Goal: Transaction & Acquisition: Purchase product/service

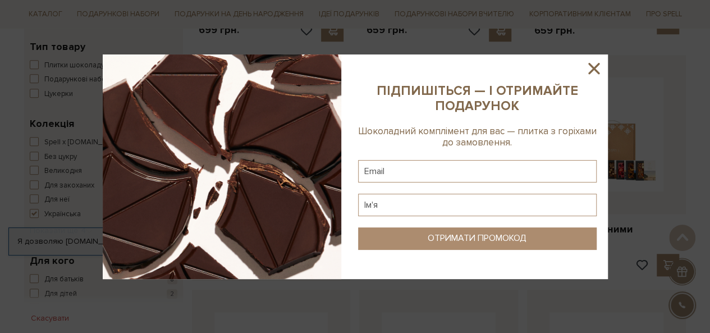
scroll to position [386, 0]
click at [589, 70] on icon at bounding box center [593, 68] width 19 height 19
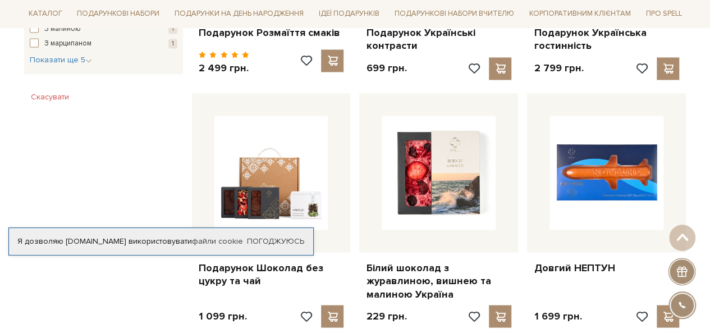
scroll to position [833, 0]
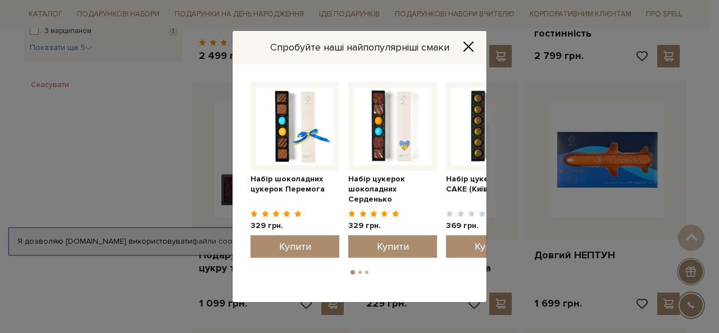
drag, startPoint x: 718, startPoint y: 84, endPoint x: 705, endPoint y: 137, distance: 54.5
click at [465, 49] on icon "Close" at bounding box center [468, 46] width 9 height 9
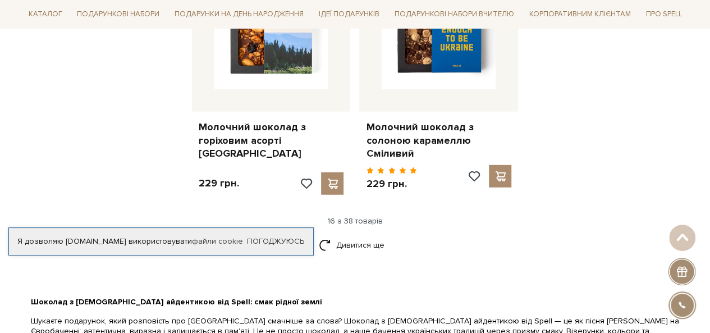
scroll to position [1447, 0]
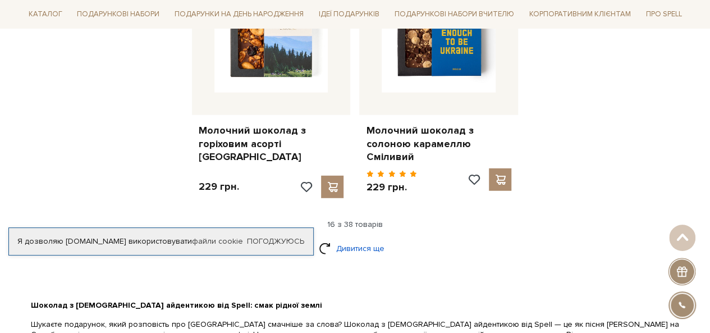
click at [369, 240] on link "Дивитися ще" at bounding box center [355, 249] width 73 height 20
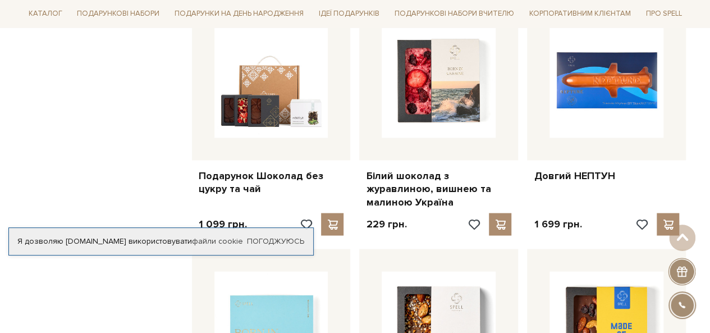
scroll to position [899, 0]
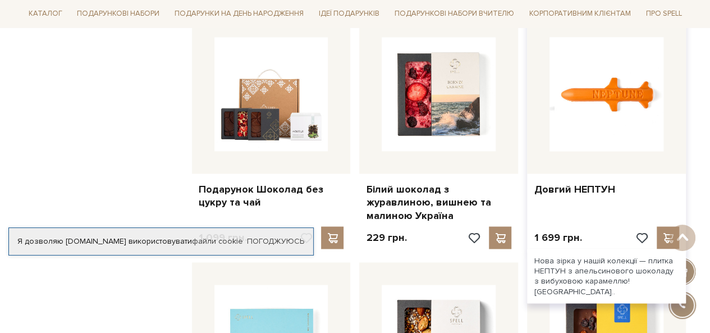
click at [616, 117] on img at bounding box center [607, 94] width 114 height 114
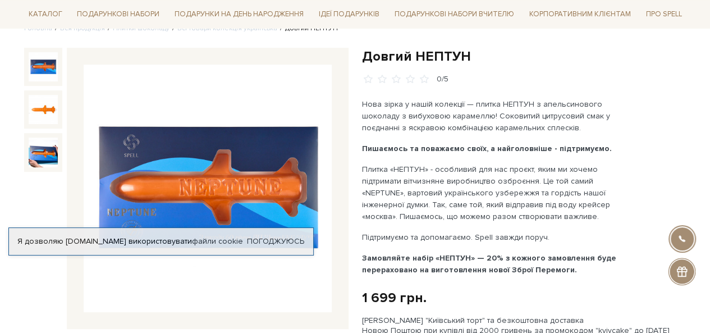
scroll to position [89, 0]
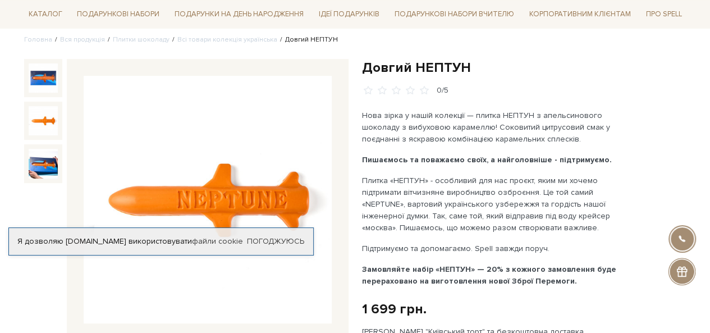
click at [40, 131] on img at bounding box center [43, 120] width 29 height 29
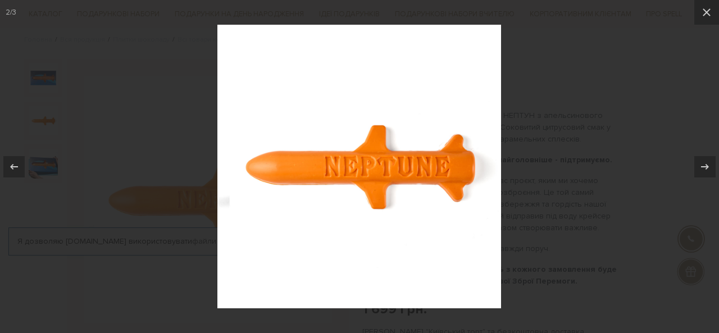
click at [42, 83] on div at bounding box center [359, 166] width 719 height 333
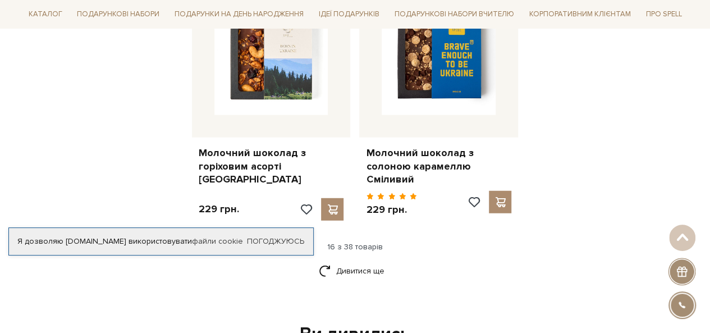
scroll to position [1465, 0]
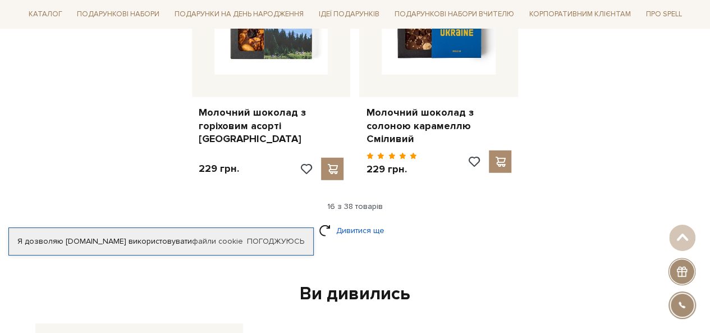
click at [347, 222] on link "Дивитися ще" at bounding box center [355, 231] width 73 height 20
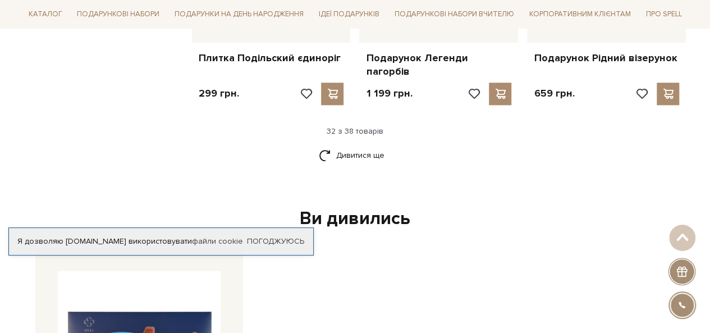
scroll to position [2734, 0]
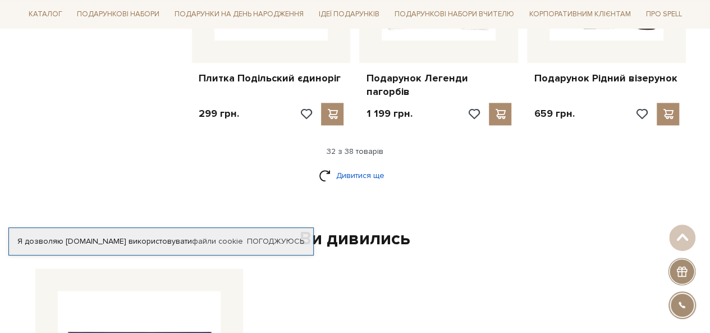
click at [352, 166] on link "Дивитися ще" at bounding box center [355, 176] width 73 height 20
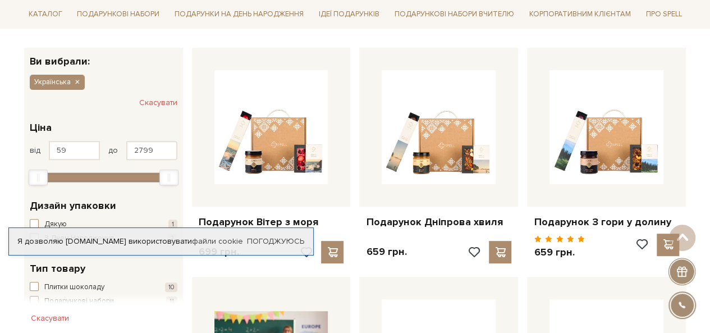
scroll to position [0, 0]
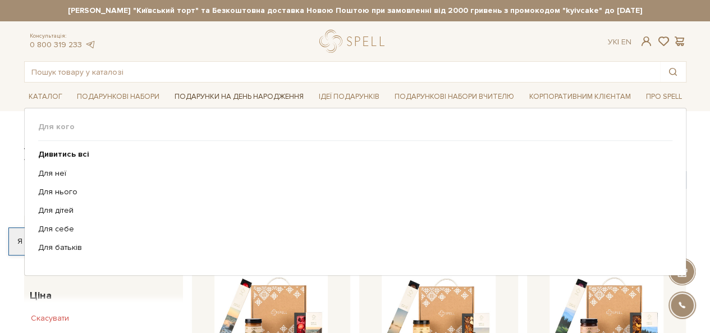
click at [204, 96] on link "Подарунки на День народження" at bounding box center [239, 96] width 138 height 17
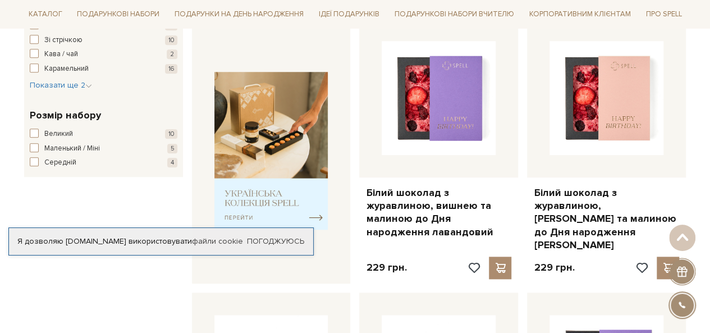
scroll to position [424, 0]
